Goal: Navigation & Orientation: Find specific page/section

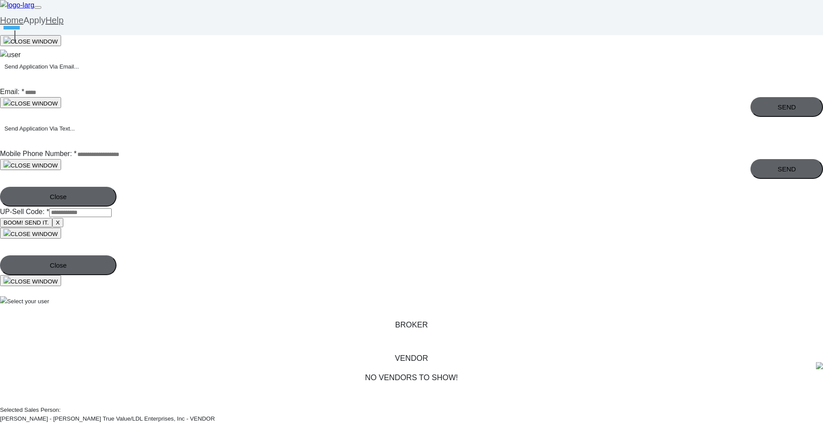
click at [21, 50] on img at bounding box center [10, 55] width 21 height 11
click at [34, 11] on img at bounding box center [17, 5] width 34 height 11
click at [21, 50] on img at bounding box center [10, 55] width 21 height 11
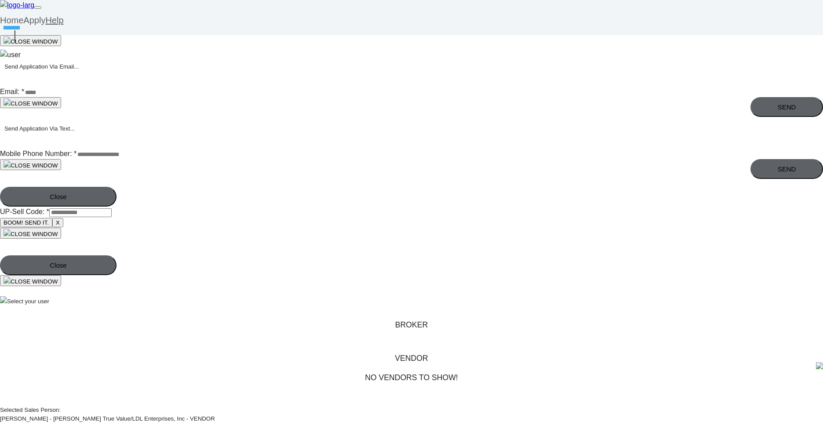
click at [23, 18] on link "Home" at bounding box center [11, 20] width 23 height 10
